Goal: Information Seeking & Learning: Understand process/instructions

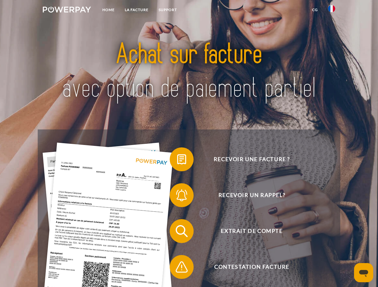
click at [67, 10] on img at bounding box center [67, 10] width 48 height 6
click at [332, 10] on img at bounding box center [331, 8] width 7 height 7
click at [315, 10] on link "CG" at bounding box center [315, 9] width 16 height 11
click at [177, 161] on span at bounding box center [173, 160] width 30 height 30
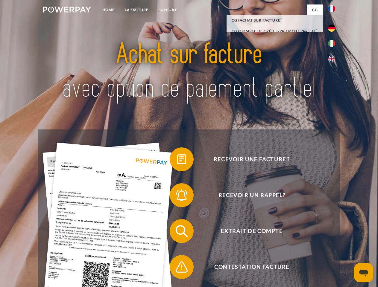
click at [177, 197] on span at bounding box center [173, 195] width 30 height 30
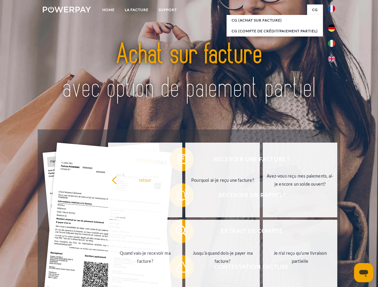
click at [185, 233] on link "Jusqu'à quand dois-je payer ma facture?" at bounding box center [222, 257] width 75 height 75
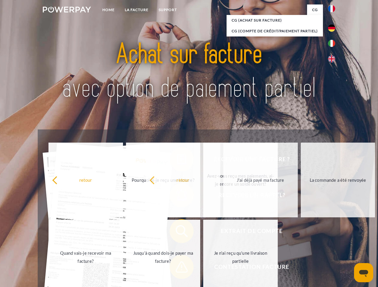
click at [177, 268] on span at bounding box center [173, 267] width 30 height 30
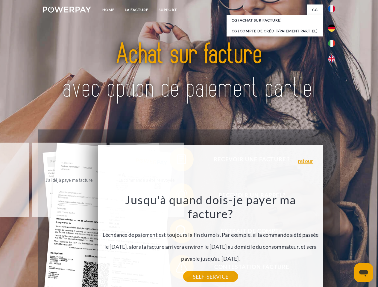
click at [364, 273] on icon "Ouvrir la fenêtre de messagerie" at bounding box center [363, 273] width 9 height 7
